Goal: Browse casually: Explore the website without a specific task or goal

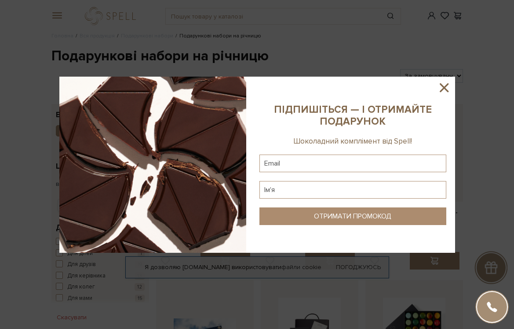
click at [440, 92] on icon at bounding box center [444, 87] width 15 height 15
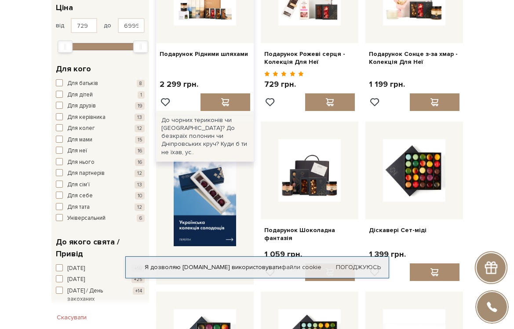
scroll to position [491, 0]
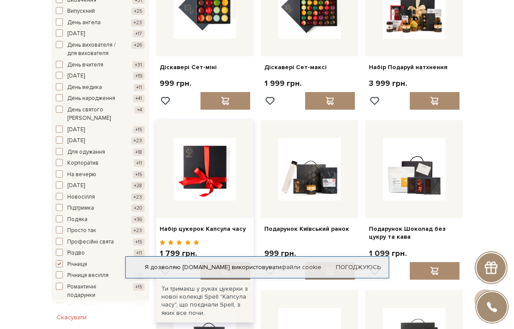
click at [212, 165] on img at bounding box center [205, 169] width 62 height 62
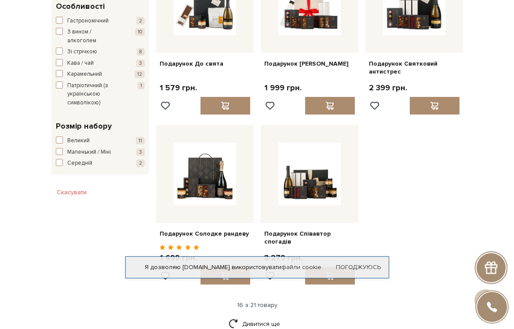
scroll to position [822, 0]
